Goal: Task Accomplishment & Management: Use online tool/utility

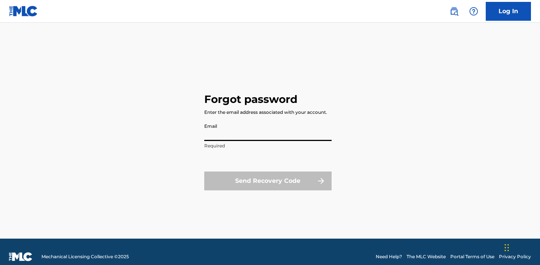
click at [258, 127] on input "Email" at bounding box center [267, 129] width 127 height 21
type input "[EMAIL_ADDRESS][DOMAIN_NAME]"
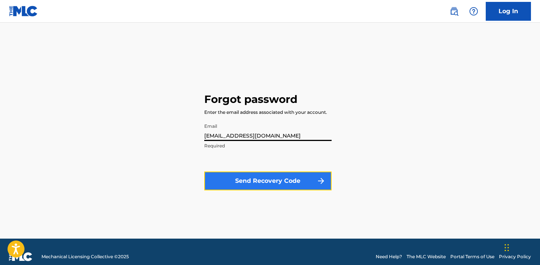
click at [280, 182] on button "Send Recovery Code" at bounding box center [267, 180] width 127 height 19
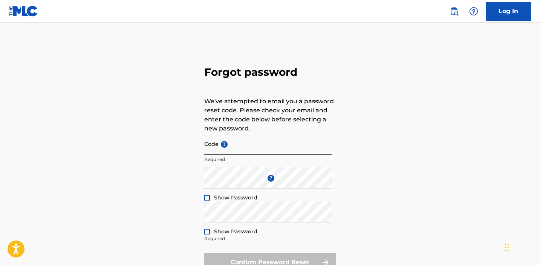
click at [245, 148] on input "Code ?" at bounding box center [267, 143] width 127 height 21
paste input "FP_9c1b1d21940b2177f54e8f3fb94e"
type input "FP_9c1b1d21940b2177f54e8f3fb94e"
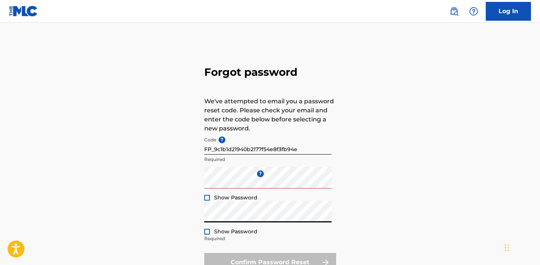
click at [207, 198] on div at bounding box center [207, 198] width 6 height 6
click at [183, 217] on div "Forgot password We've attempted to email you a password reset code. Please chec…" at bounding box center [269, 166] width 527 height 251
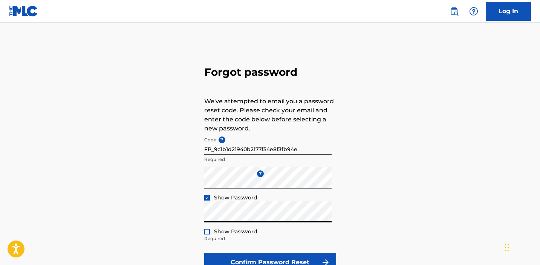
click at [203, 233] on div "Forgot password We've attempted to email you a password reset code. Please chec…" at bounding box center [269, 166] width 527 height 251
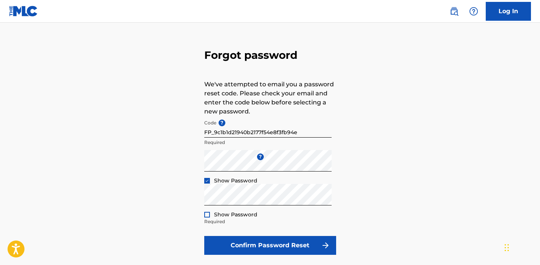
scroll to position [25, 0]
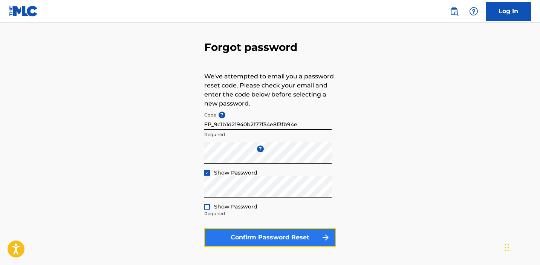
click at [221, 230] on button "Confirm Password Reset" at bounding box center [270, 237] width 132 height 19
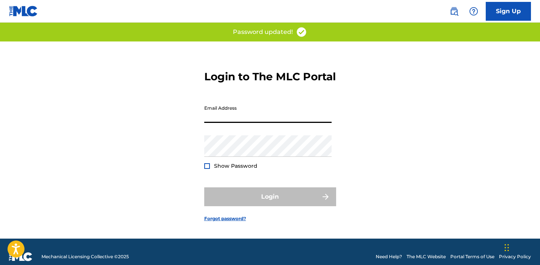
click at [253, 121] on input "Email Address" at bounding box center [267, 111] width 127 height 21
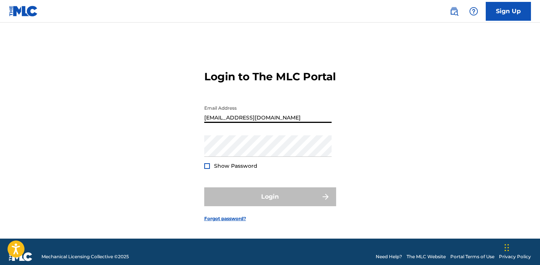
type input "[EMAIL_ADDRESS][DOMAIN_NAME]"
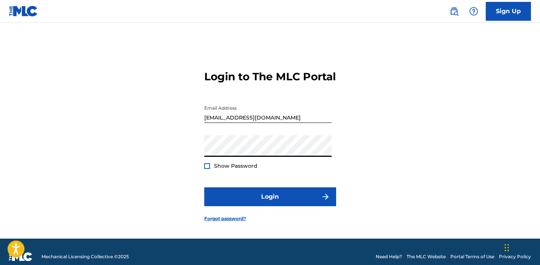
click at [204, 187] on button "Login" at bounding box center [270, 196] width 132 height 19
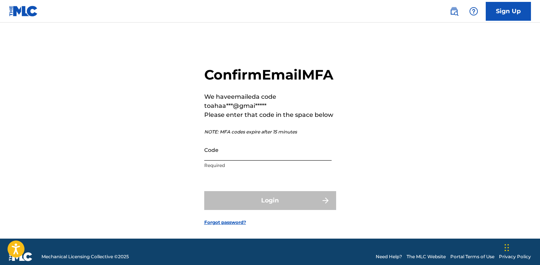
click at [259, 160] on input "Code" at bounding box center [267, 149] width 127 height 21
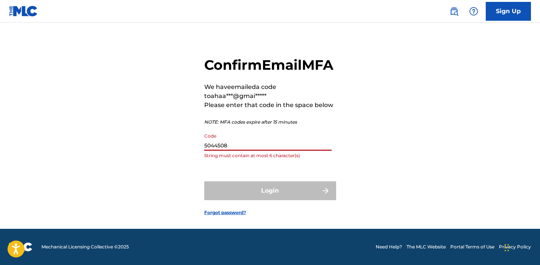
click at [220, 146] on input "5044508" at bounding box center [267, 139] width 127 height 21
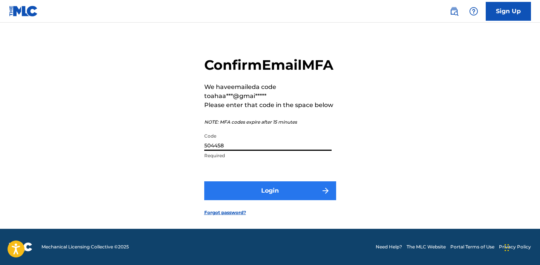
type input "504458"
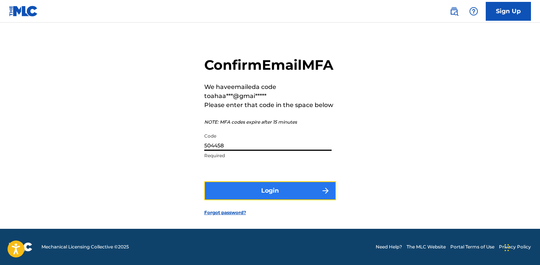
click at [252, 185] on button "Login" at bounding box center [270, 190] width 132 height 19
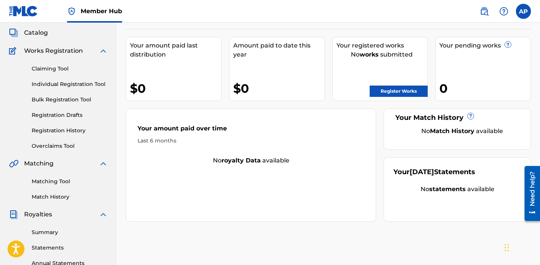
scroll to position [41, 0]
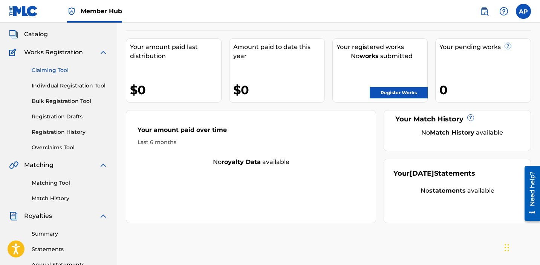
click at [58, 70] on link "Claiming Tool" at bounding box center [70, 70] width 76 height 8
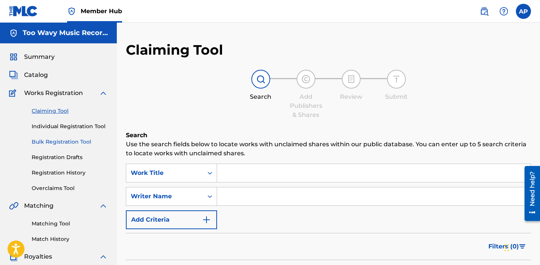
click at [59, 142] on link "Bulk Registration Tool" at bounding box center [70, 142] width 76 height 8
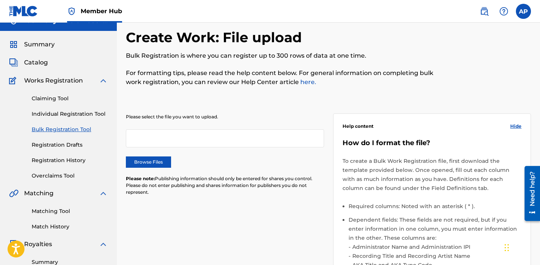
scroll to position [7, 0]
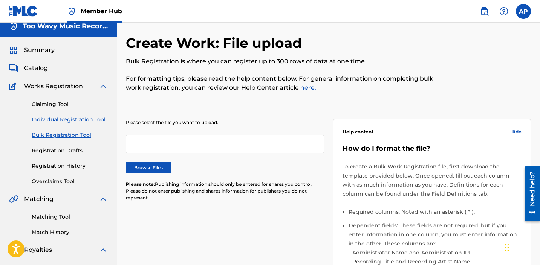
click at [82, 119] on link "Individual Registration Tool" at bounding box center [70, 120] width 76 height 8
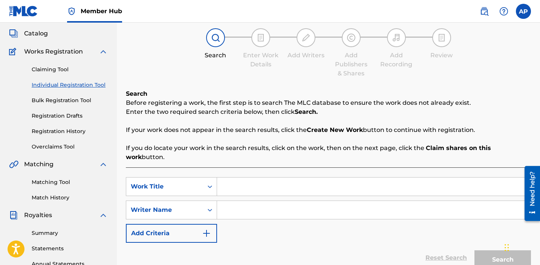
scroll to position [48, 0]
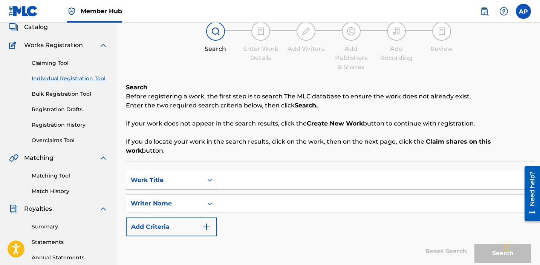
click at [191, 173] on div "Work Title" at bounding box center [164, 180] width 77 height 14
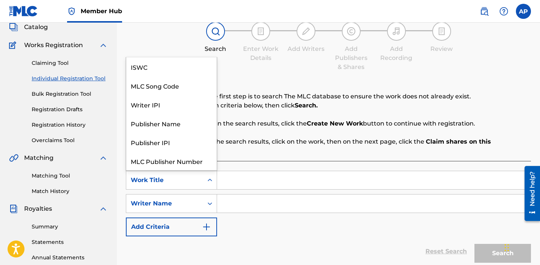
scroll to position [19, 0]
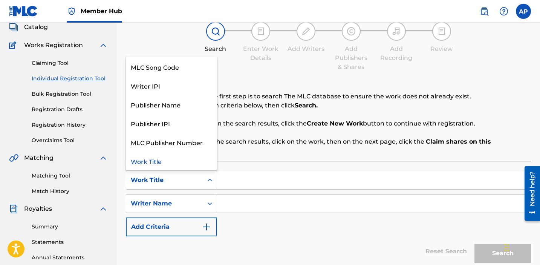
click at [191, 176] on div "Work Title" at bounding box center [165, 180] width 68 height 9
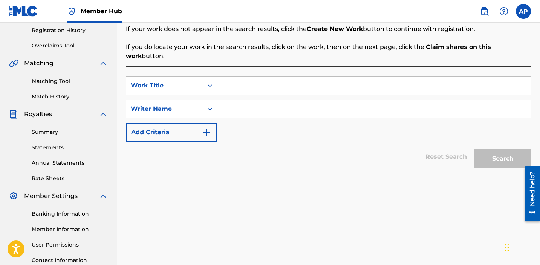
scroll to position [202, 0]
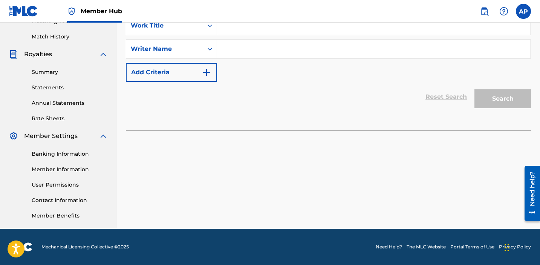
click at [299, 64] on div "SearchWithCriteriafed08f00-c001-4c3a-8d8a-d14d05972d9d Work Title SearchWithCri…" at bounding box center [328, 49] width 405 height 66
